Goal: Task Accomplishment & Management: Manage account settings

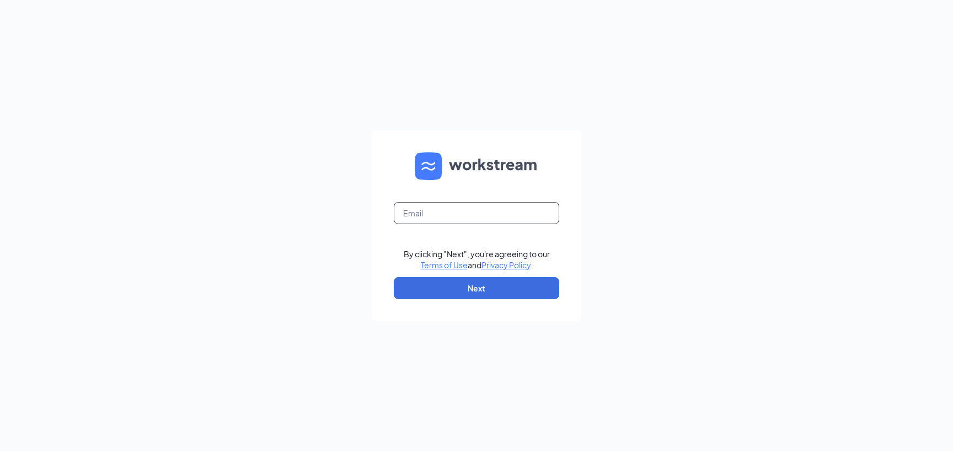
click at [415, 208] on input "text" at bounding box center [476, 213] width 165 height 22
type input "szach@runza.com"
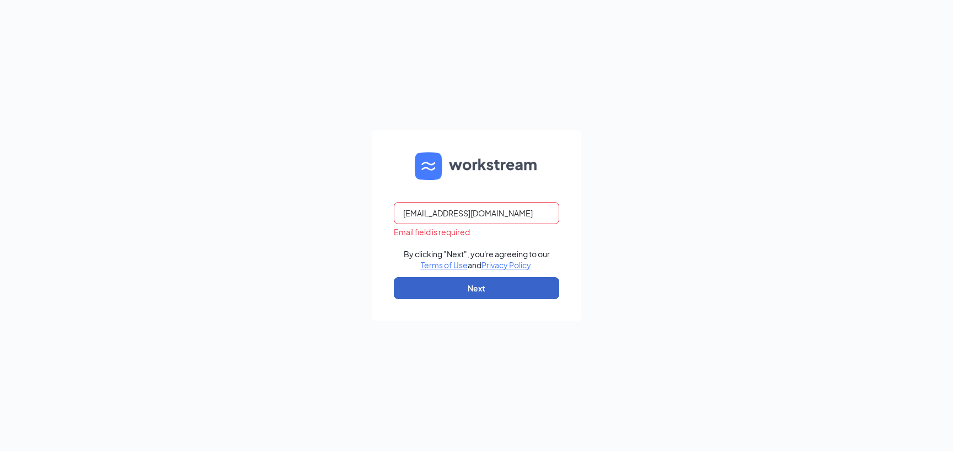
click at [463, 287] on button "Next" at bounding box center [476, 288] width 165 height 22
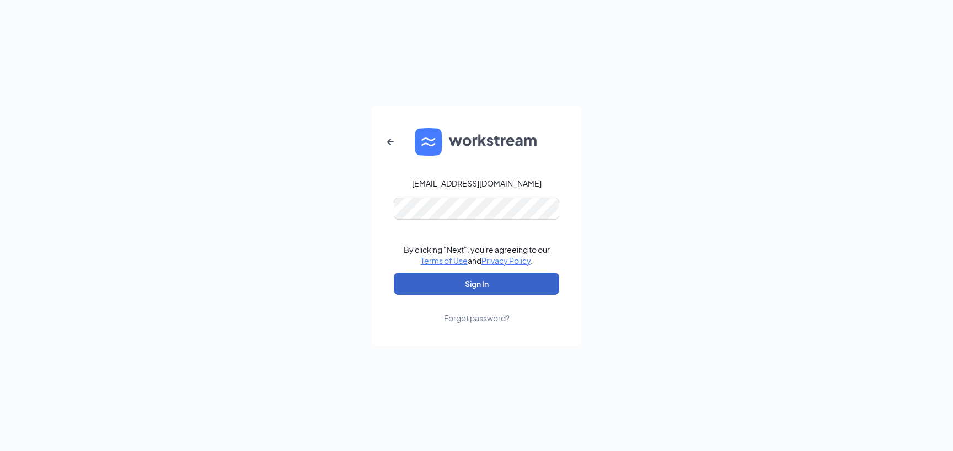
click at [443, 291] on button "Sign In" at bounding box center [476, 283] width 165 height 22
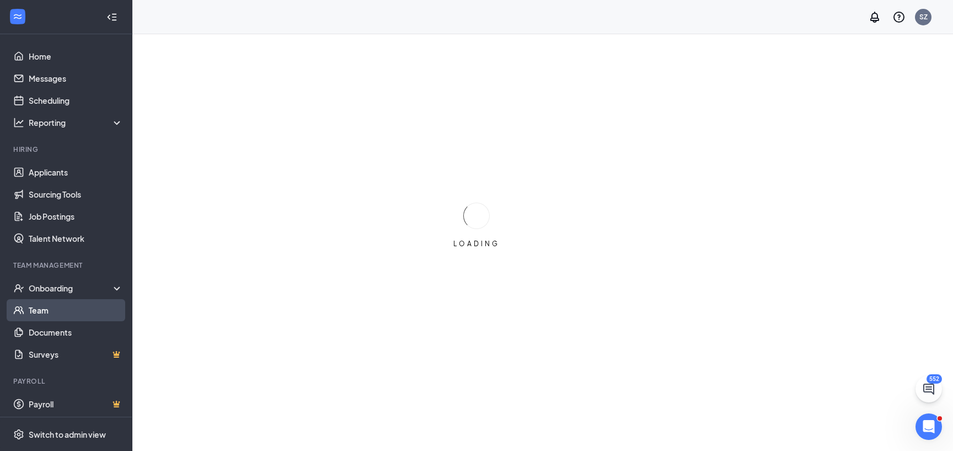
click at [74, 302] on link "Team" at bounding box center [76, 310] width 94 height 22
